Goal: Ask a question

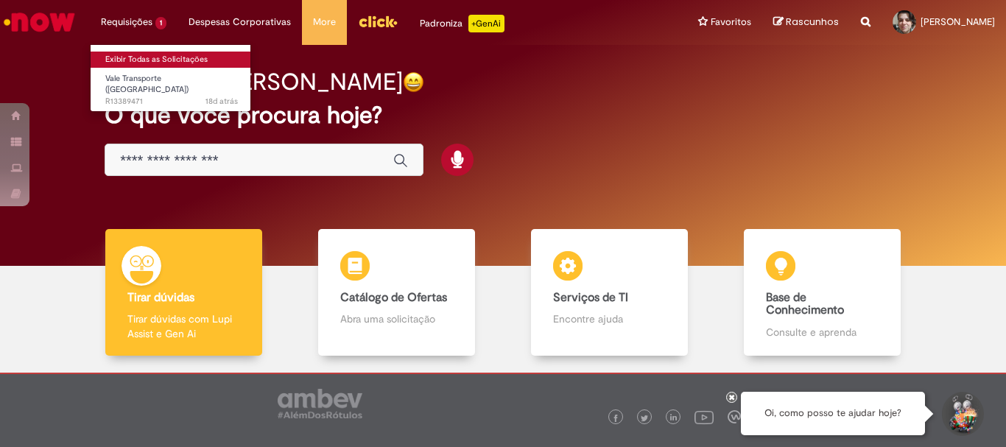
click at [138, 57] on link "Exibir Todas as Solicitações" at bounding box center [172, 60] width 162 height 16
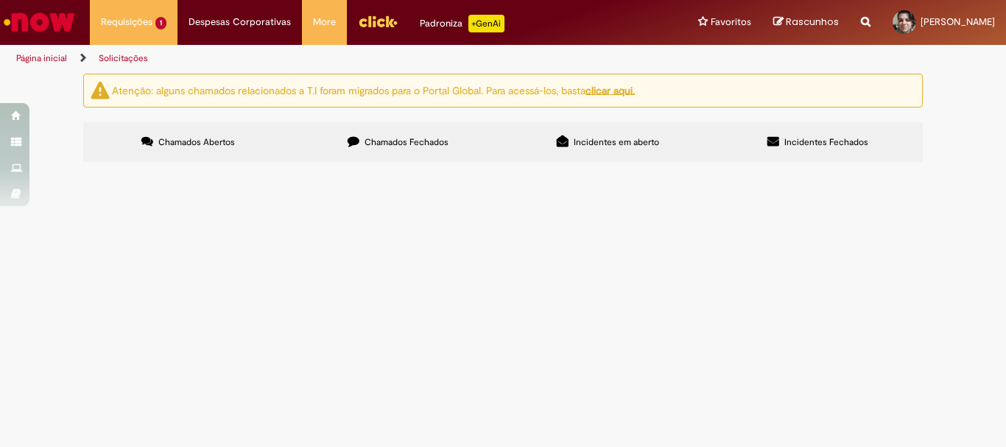
click at [0, 0] on span "Vale Transporte ([GEOGRAPHIC_DATA])" at bounding box center [0, 0] width 0 height 0
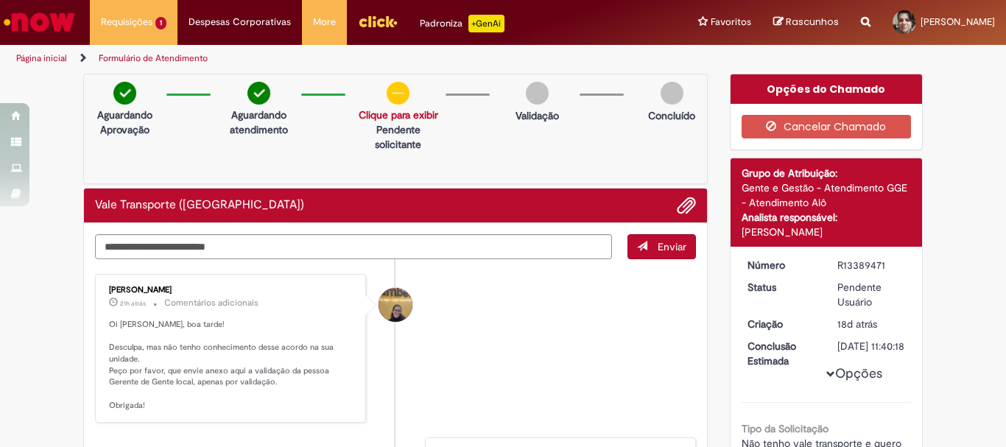
scroll to position [74, 0]
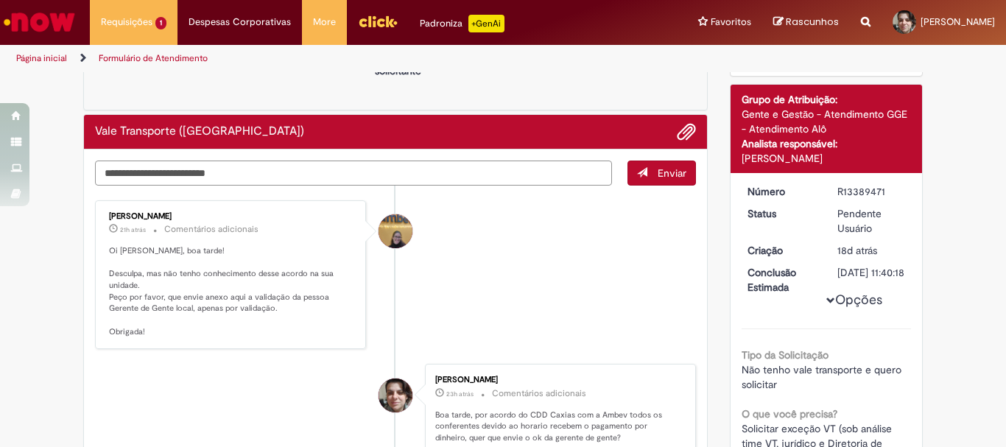
click at [177, 177] on textarea "Digite sua mensagem aqui..." at bounding box center [353, 173] width 517 height 25
type textarea "*"
type textarea "**********"
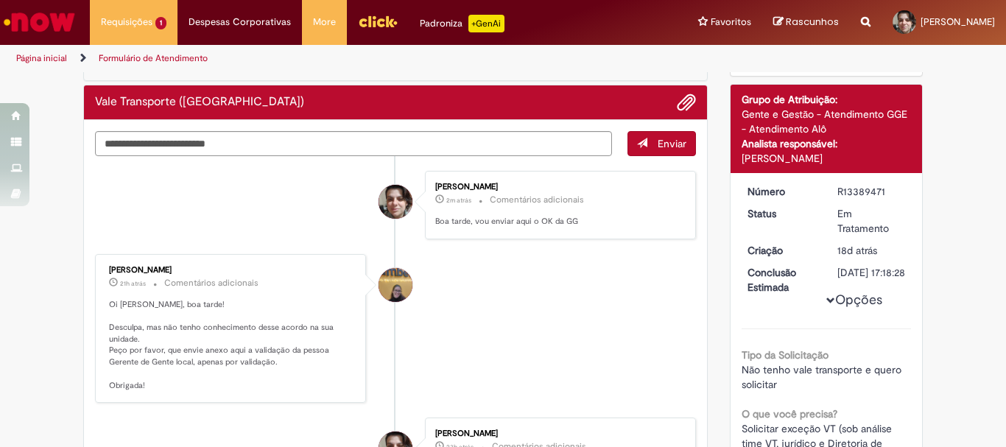
click at [641, 304] on li "[PERSON_NAME] 21h atrás 21 horas atrás Comentários adicionais Oi [PERSON_NAME],…" at bounding box center [395, 328] width 601 height 149
